Goal: Task Accomplishment & Management: Manage account settings

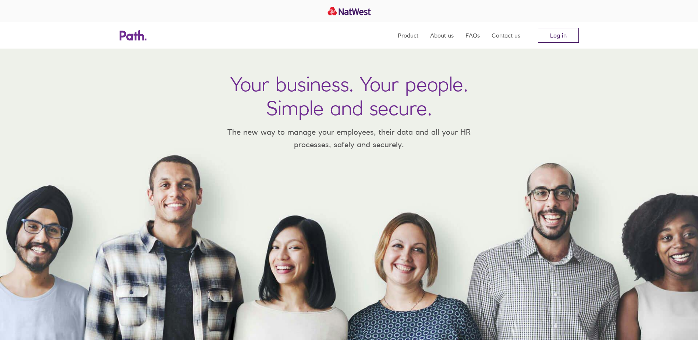
click at [563, 38] on link "Log in" at bounding box center [558, 35] width 41 height 15
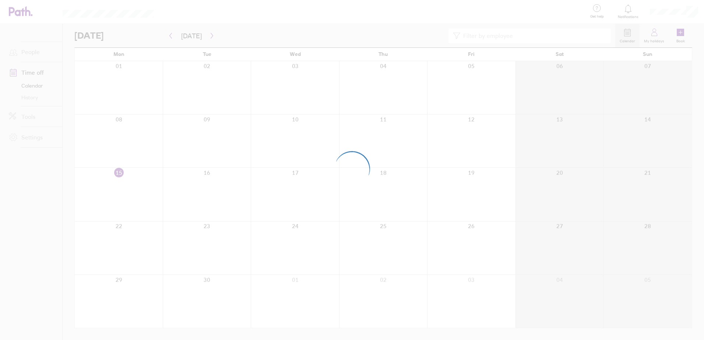
click at [516, 114] on div at bounding box center [352, 170] width 704 height 340
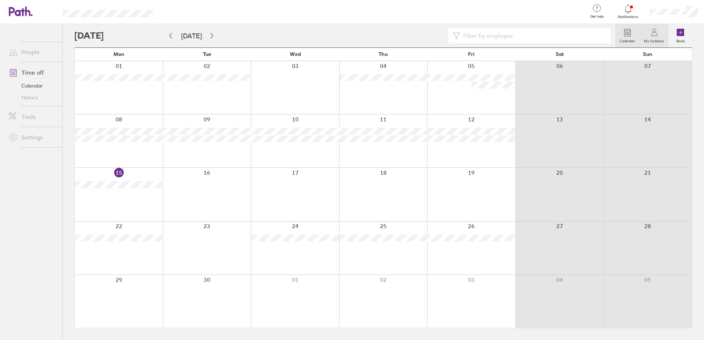
click at [655, 39] on label "My holidays" at bounding box center [654, 40] width 29 height 7
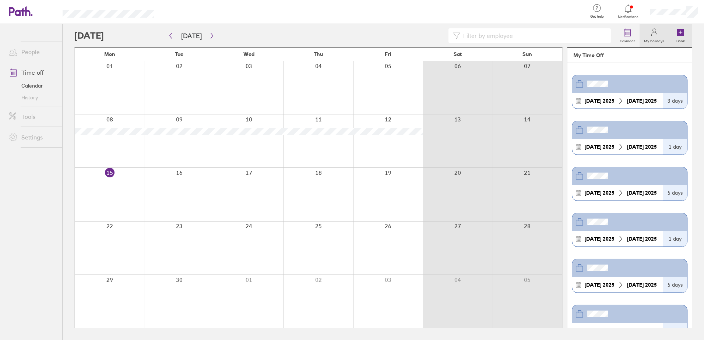
click at [683, 34] on icon at bounding box center [680, 32] width 7 height 7
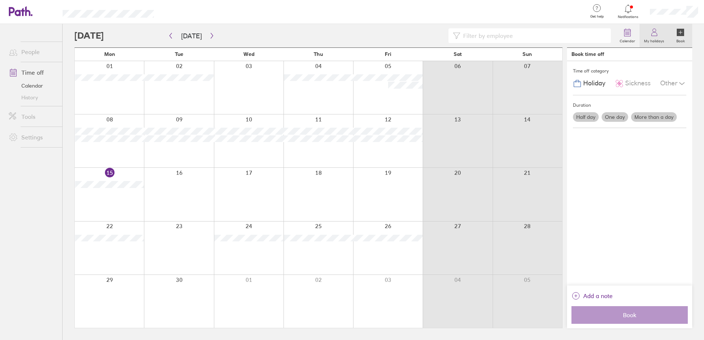
click at [653, 37] on label "My holidays" at bounding box center [654, 40] width 29 height 7
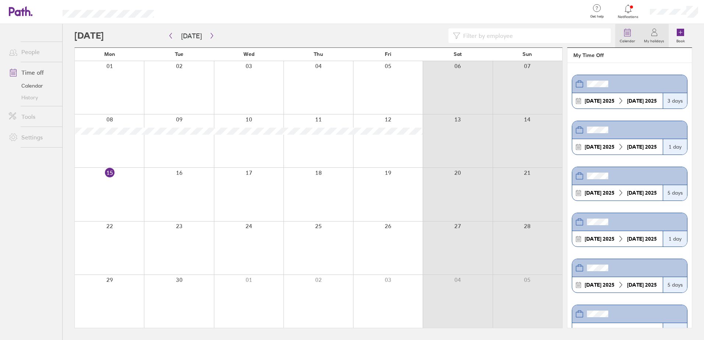
click at [630, 32] on icon at bounding box center [627, 32] width 9 height 9
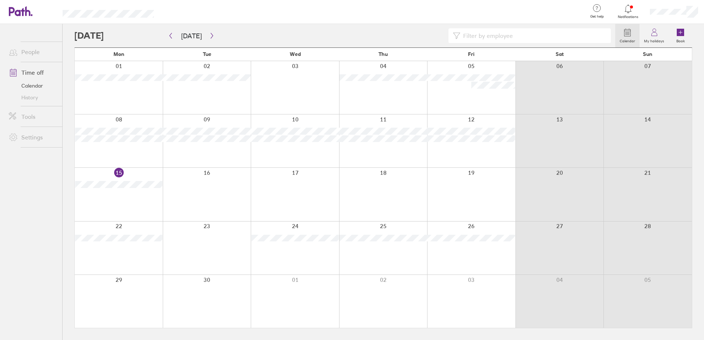
click at [36, 72] on link "Time off" at bounding box center [32, 72] width 59 height 15
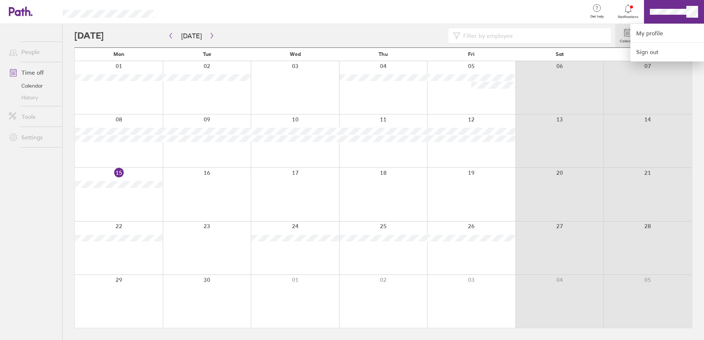
click at [664, 10] on div at bounding box center [352, 170] width 704 height 340
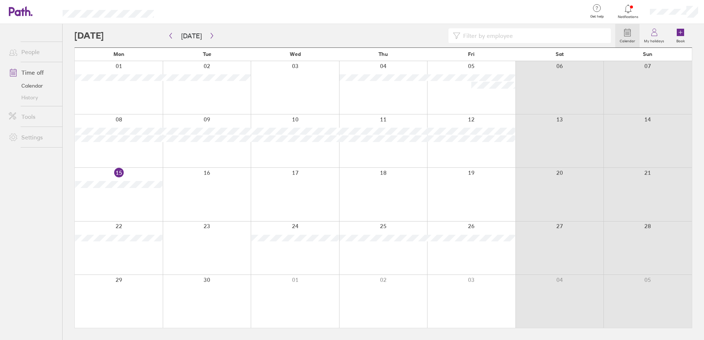
click at [629, 16] on span "Notifications" at bounding box center [628, 17] width 24 height 4
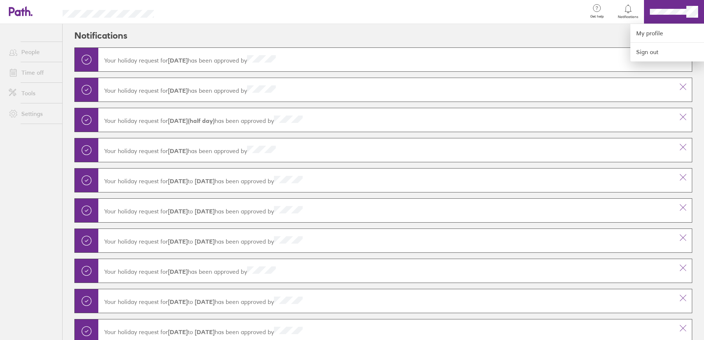
click at [626, 16] on div at bounding box center [352, 170] width 704 height 340
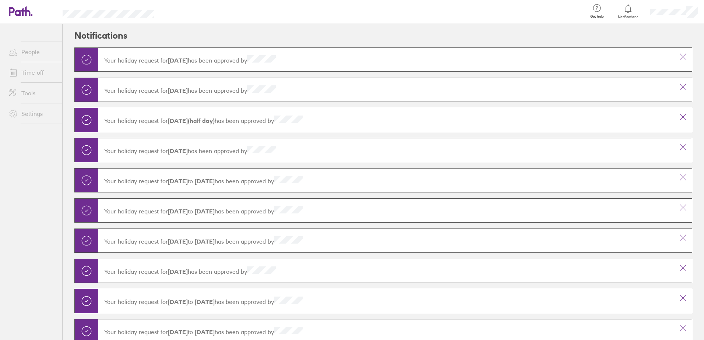
click at [21, 74] on span at bounding box center [12, 72] width 18 height 9
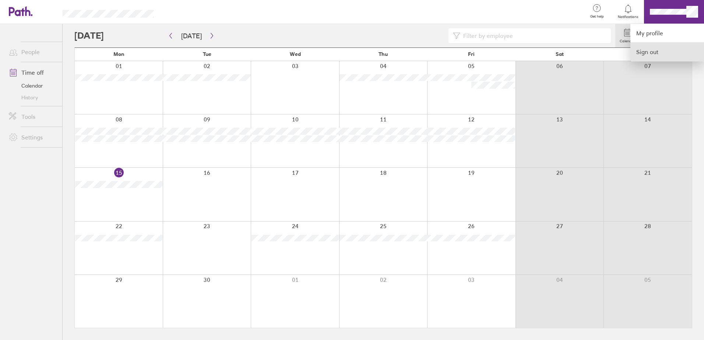
click at [658, 50] on link "Sign out" at bounding box center [667, 52] width 74 height 18
